Goal: Information Seeking & Learning: Learn about a topic

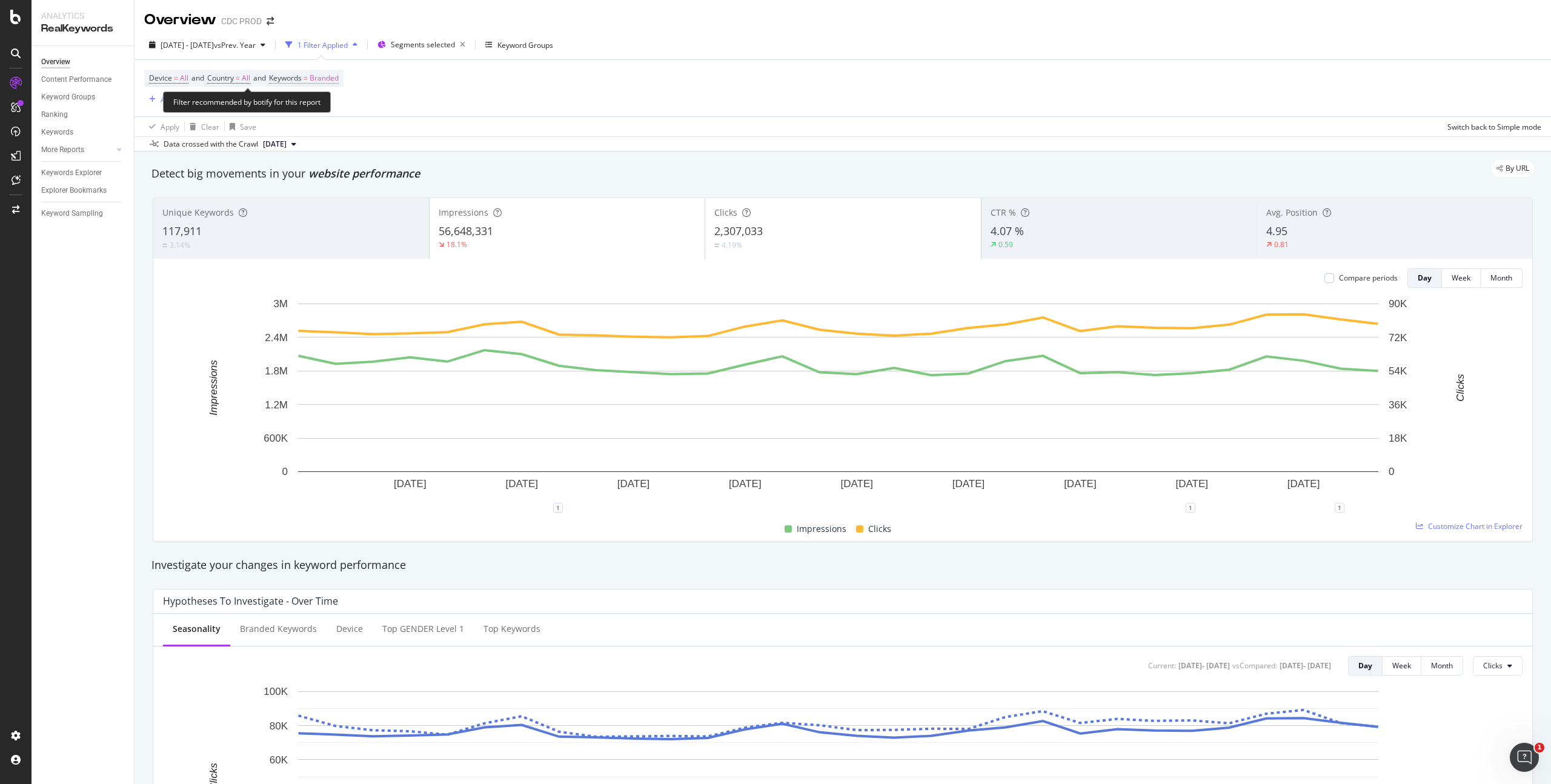
click at [325, 75] on span "Branded" at bounding box center [324, 78] width 29 height 17
click at [305, 107] on span "Branded" at bounding box center [304, 107] width 34 height 11
click at [328, 202] on span "All" at bounding box center [359, 201] width 124 height 11
click at [413, 134] on div "Apply" at bounding box center [410, 132] width 19 height 11
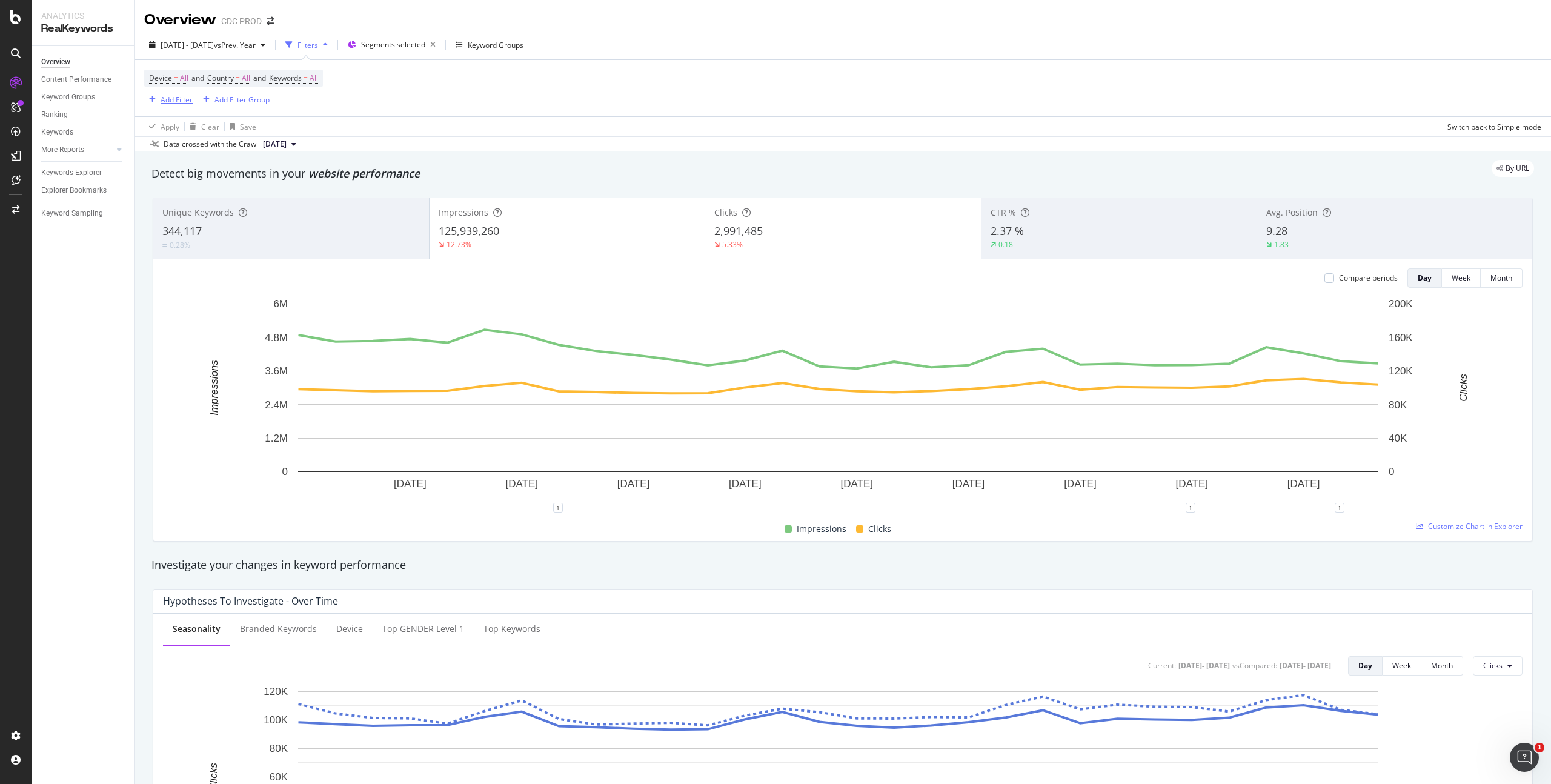
click at [168, 101] on div "Add Filter" at bounding box center [176, 100] width 32 height 11
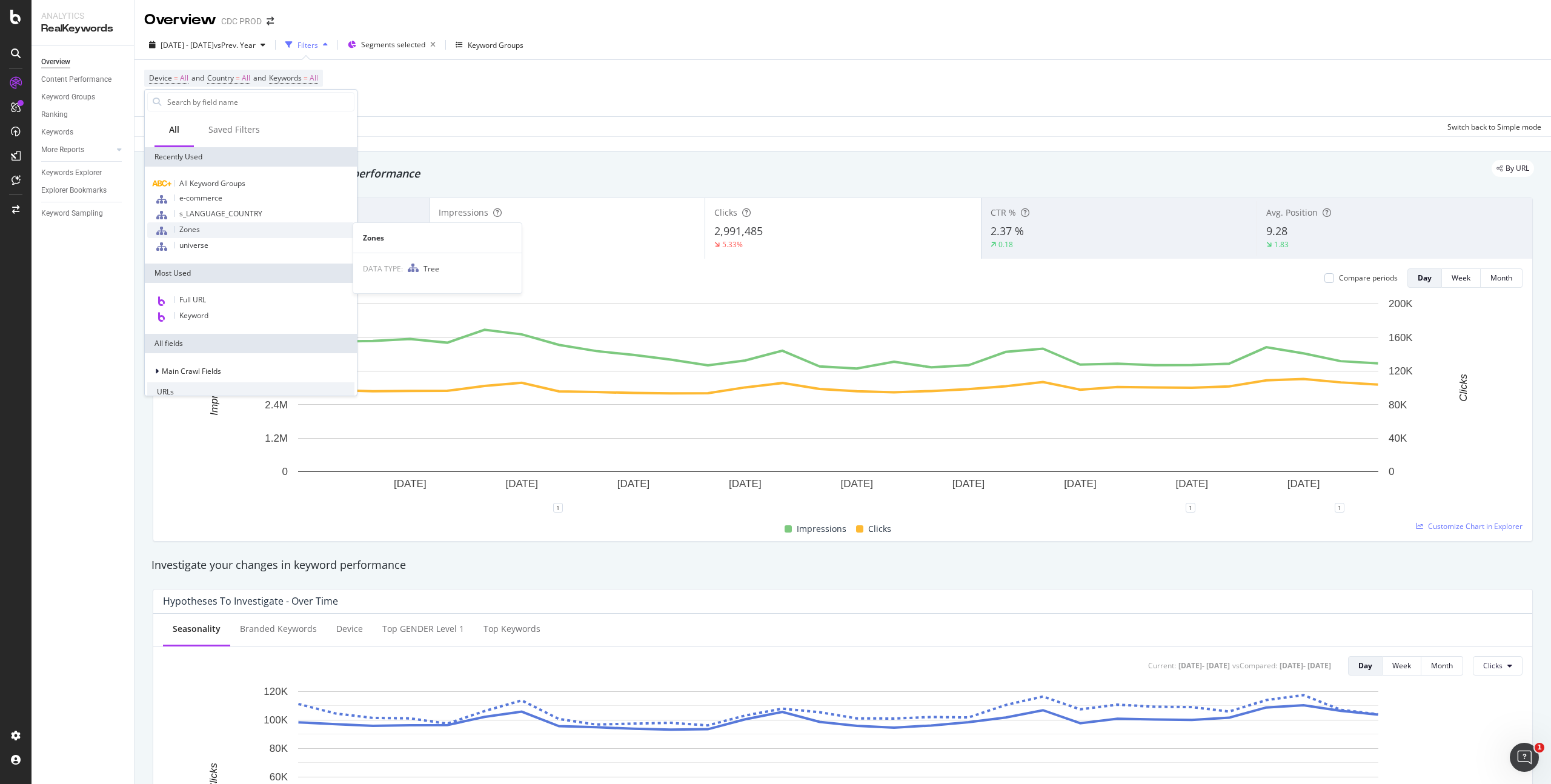
click at [222, 227] on div "Zones" at bounding box center [250, 230] width 207 height 16
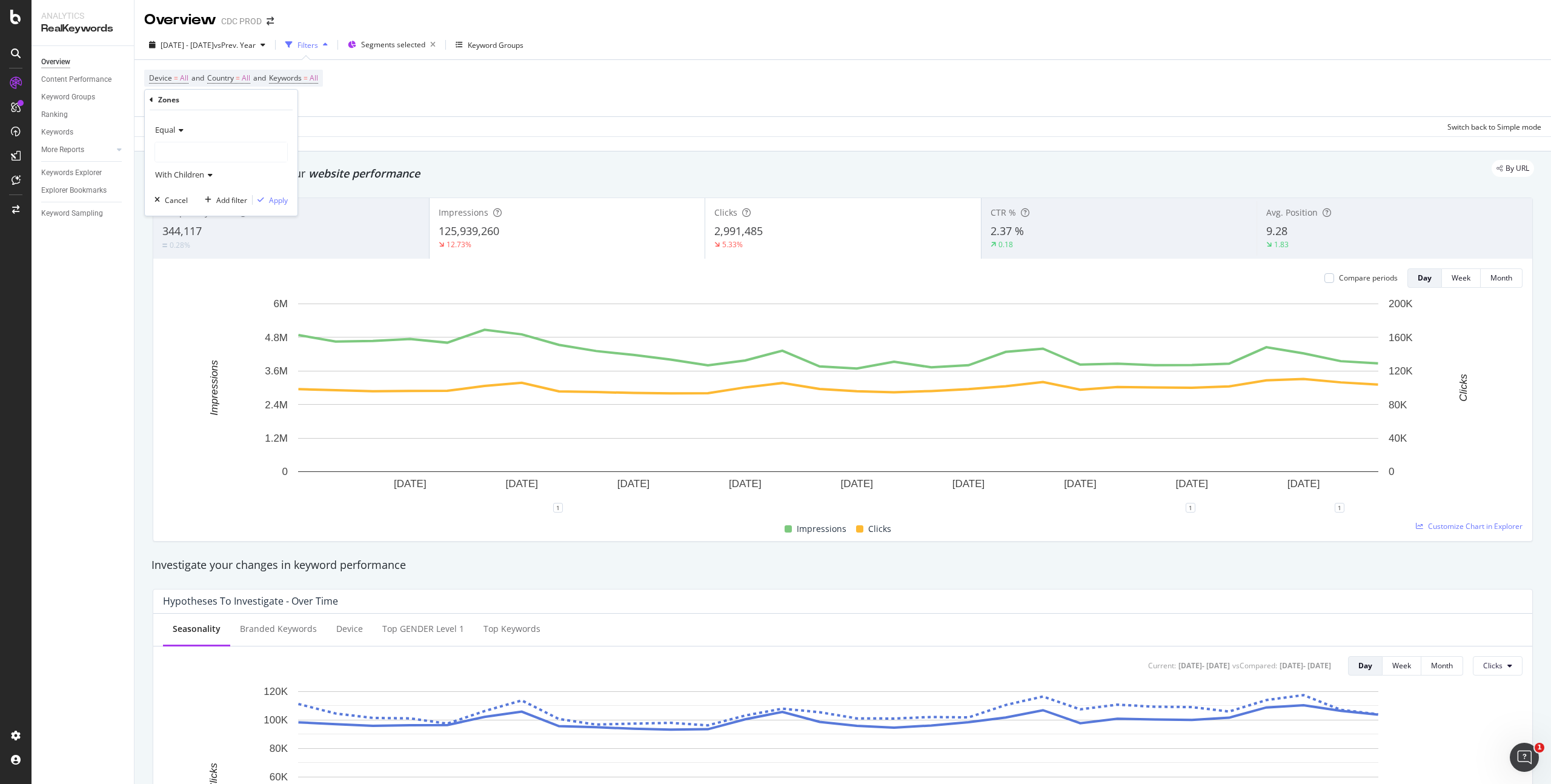
click at [212, 157] on div at bounding box center [221, 152] width 133 height 20
click at [213, 177] on span "64,283 URLS" at bounding box center [217, 177] width 46 height 11
click at [278, 200] on div "Apply" at bounding box center [278, 200] width 19 height 11
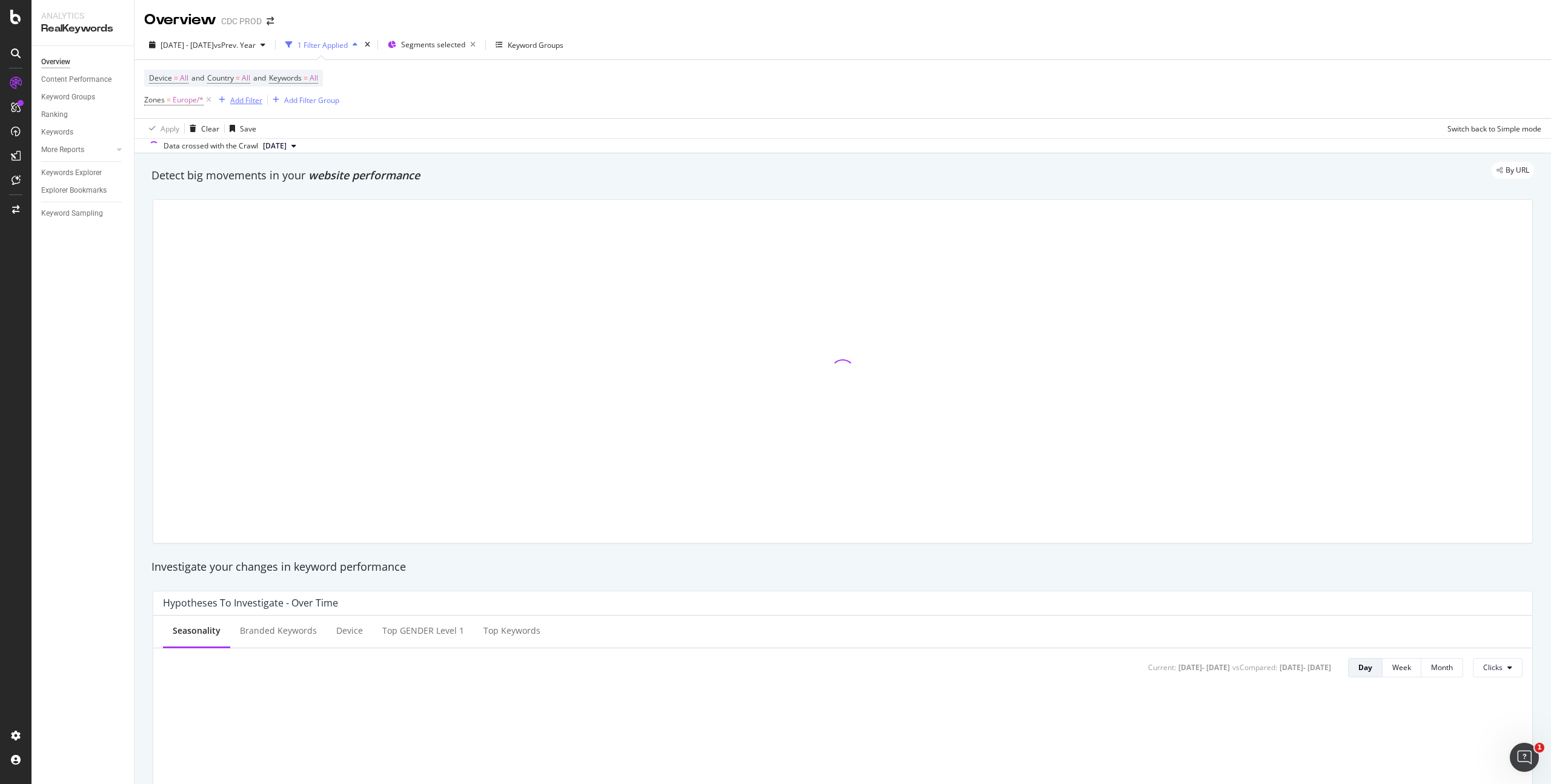
click at [252, 101] on div "Add Filter" at bounding box center [246, 100] width 32 height 11
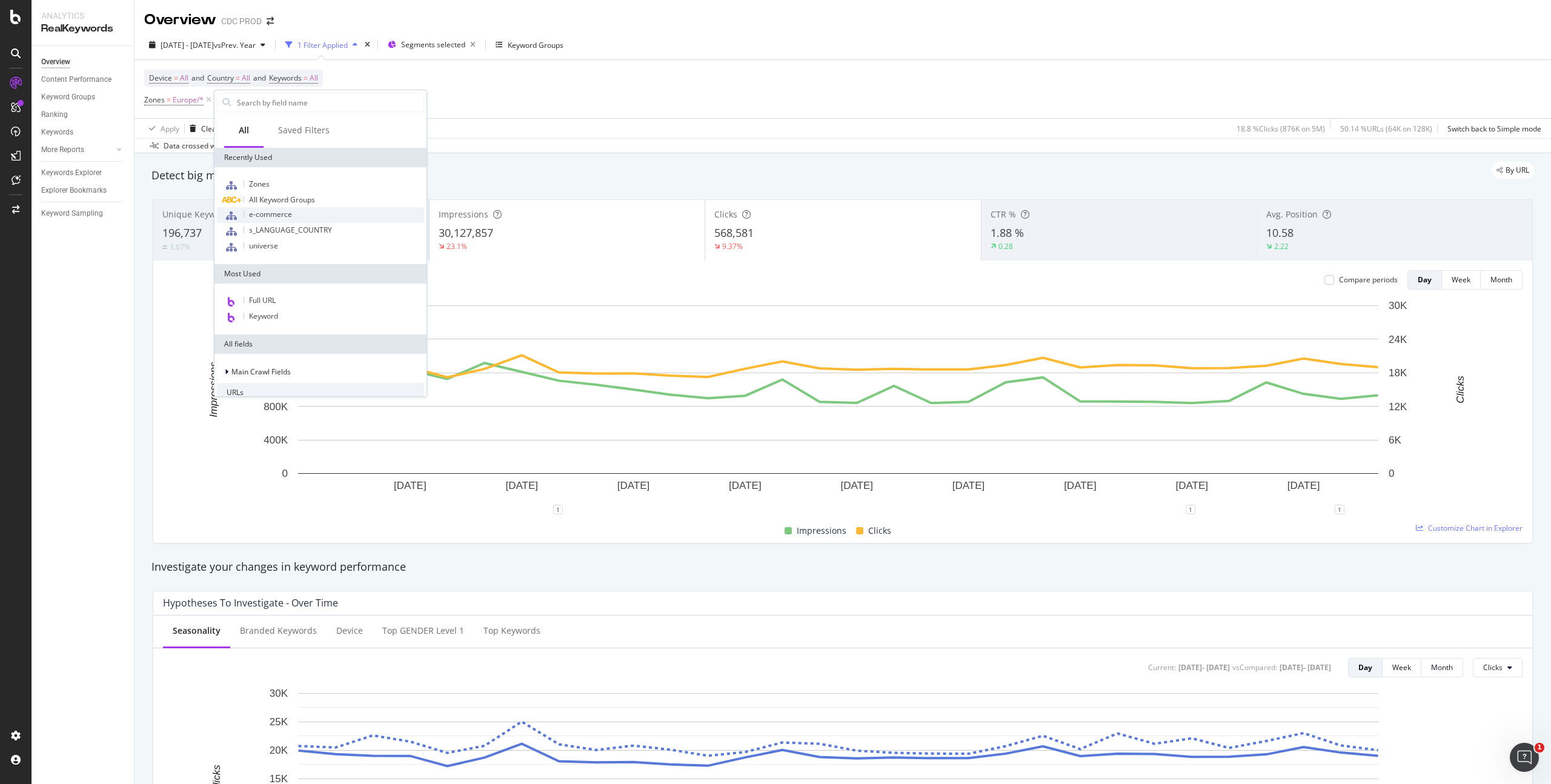
click at [274, 215] on span "e-commerce" at bounding box center [270, 214] width 43 height 11
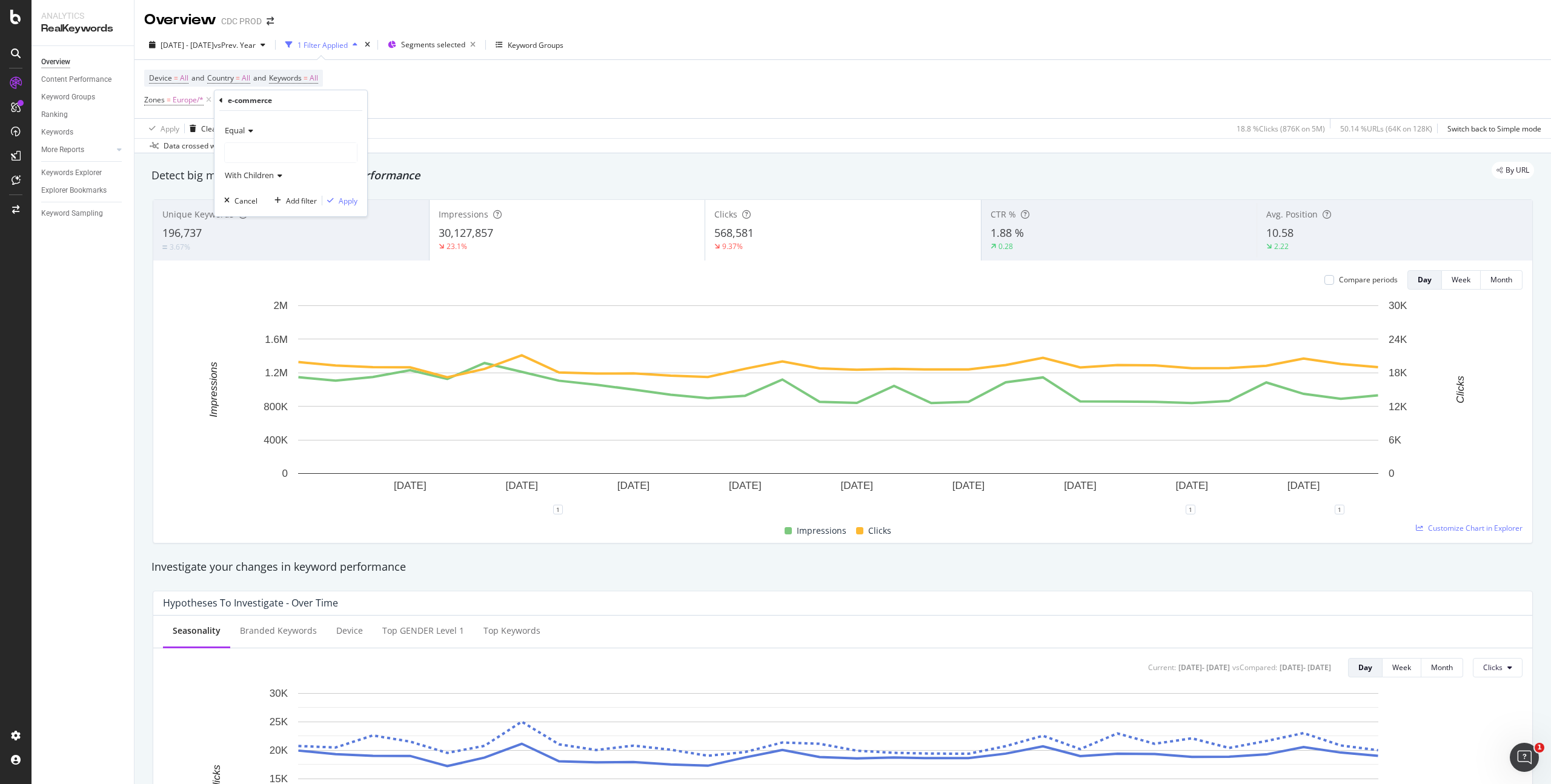
click at [270, 158] on div at bounding box center [291, 153] width 133 height 20
click at [283, 175] on span "110,805 URLS" at bounding box center [304, 178] width 49 height 11
click at [342, 202] on div "Apply" at bounding box center [347, 201] width 19 height 11
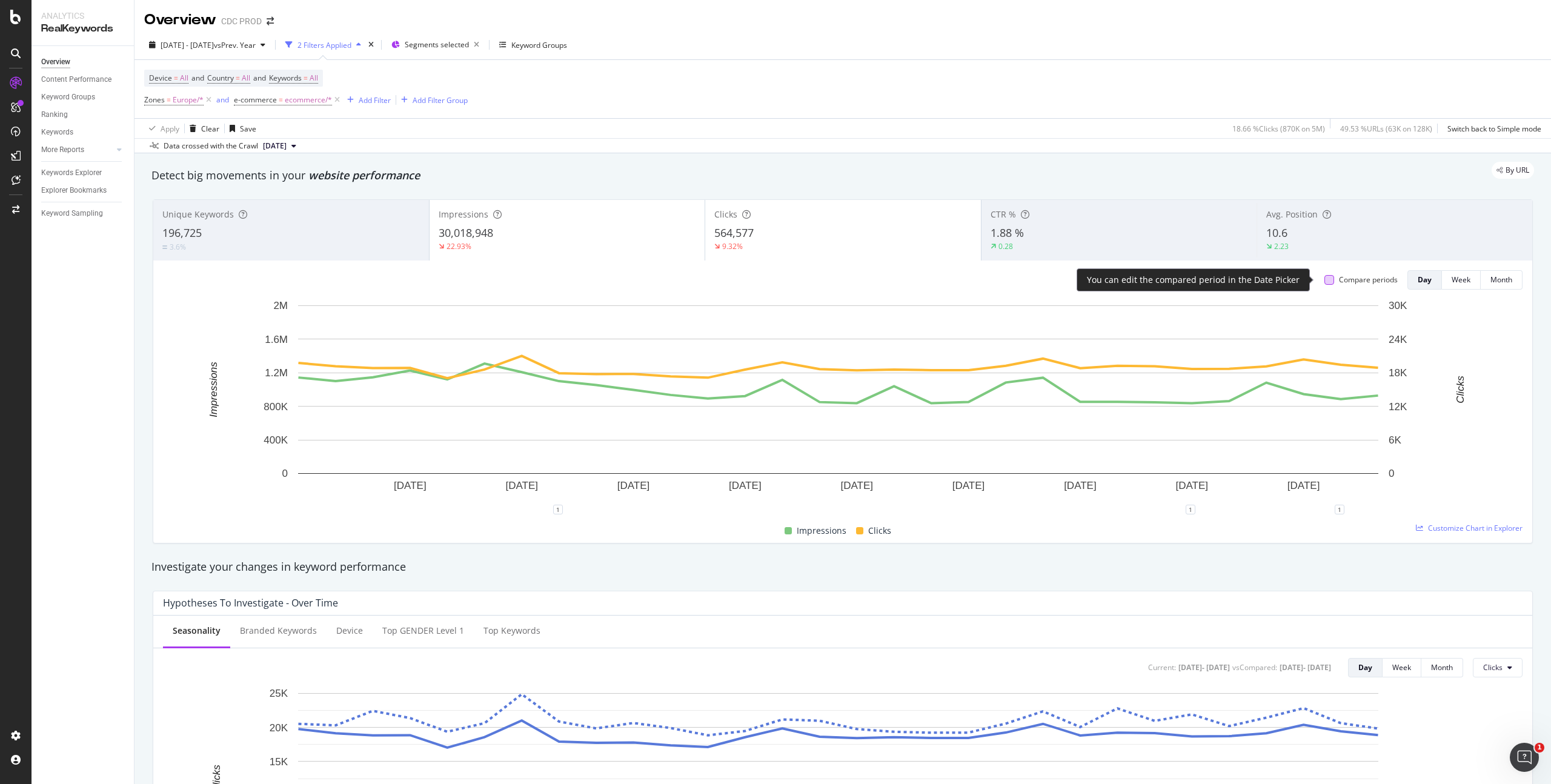
click at [1324, 277] on div at bounding box center [1329, 279] width 10 height 10
